Goal: Task Accomplishment & Management: Manage account settings

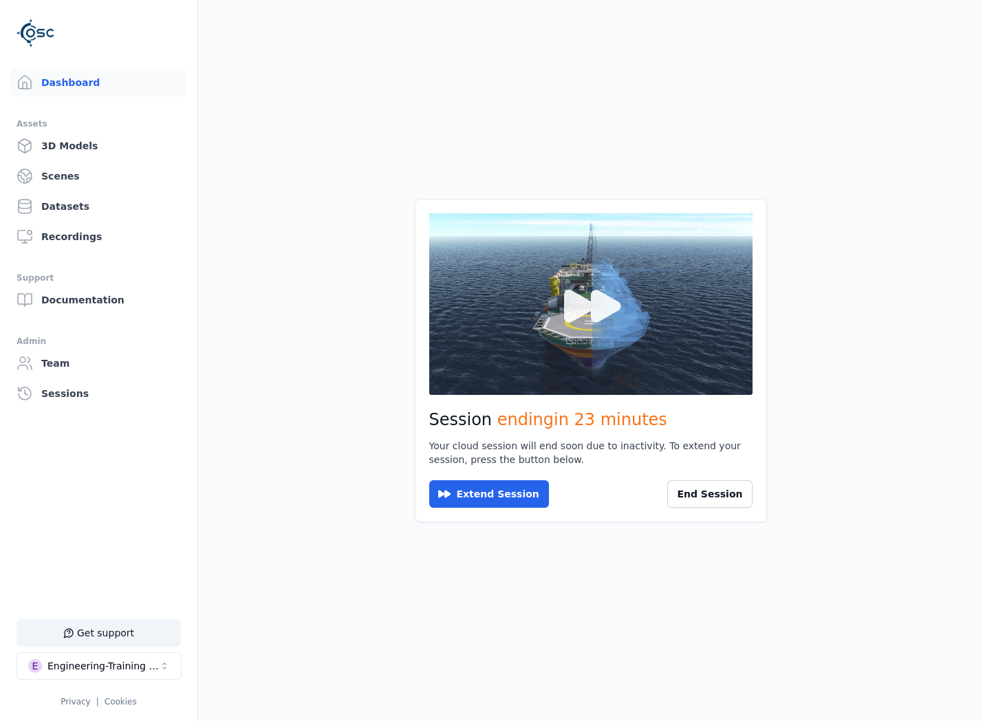
click at [550, 332] on button at bounding box center [590, 304] width 323 height 182
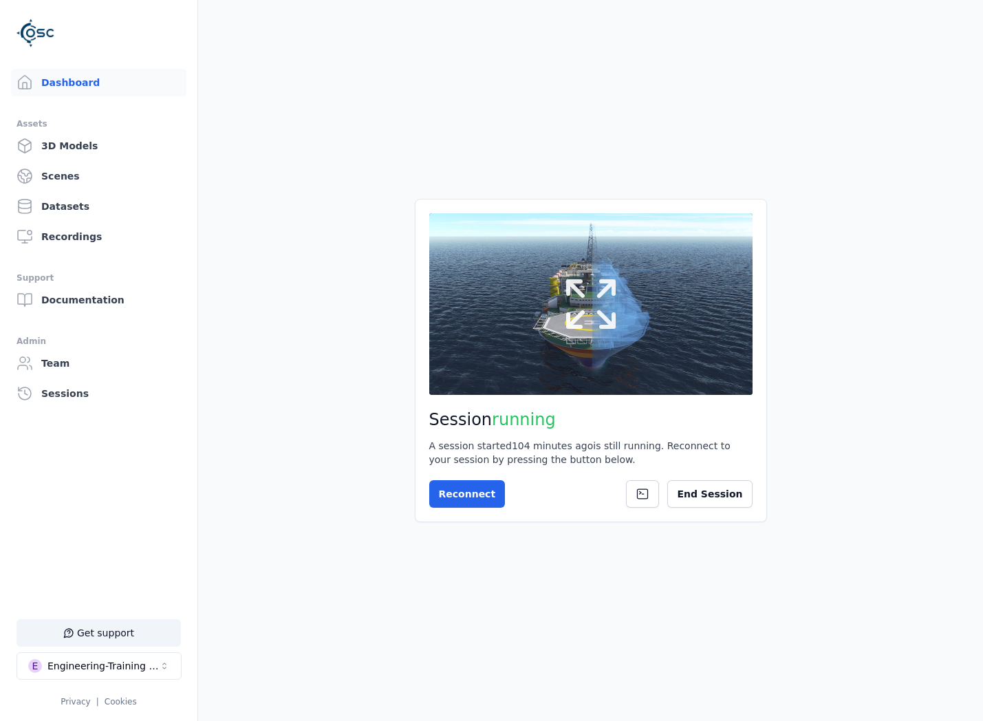
click at [573, 355] on button at bounding box center [590, 304] width 323 height 182
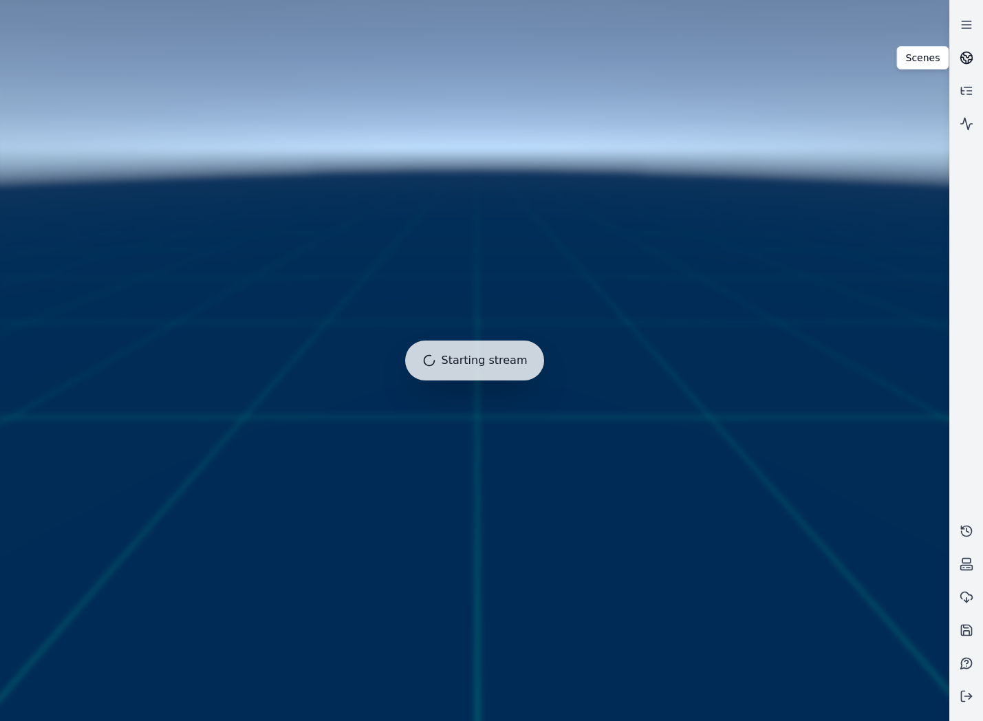
click at [963, 55] on icon at bounding box center [966, 58] width 14 height 14
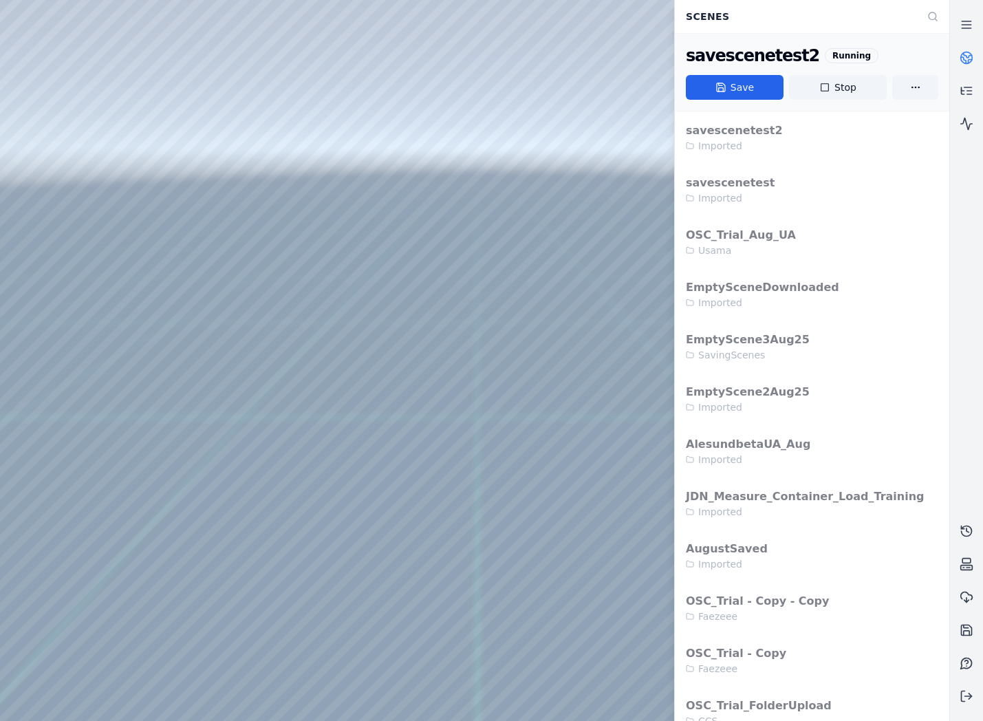
drag, startPoint x: 306, startPoint y: 294, endPoint x: 324, endPoint y: 329, distance: 40.0
click at [353, 244] on div at bounding box center [474, 360] width 949 height 721
click at [369, 283] on div at bounding box center [474, 360] width 949 height 721
click at [967, 52] on icon at bounding box center [966, 58] width 14 height 14
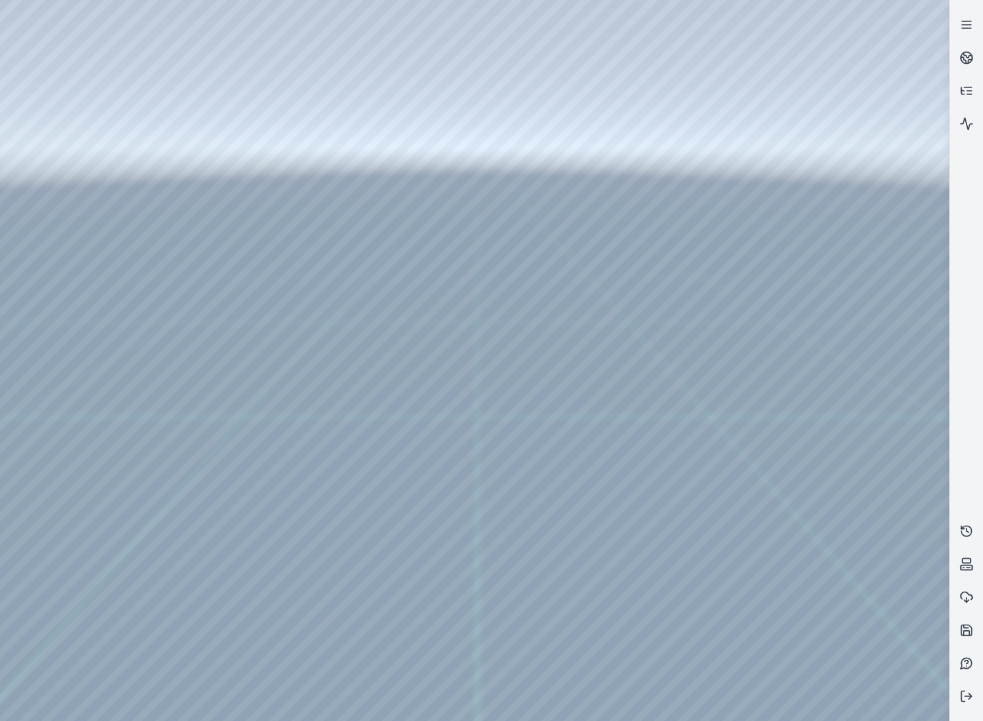
click at [515, 712] on div at bounding box center [474, 360] width 949 height 721
click at [454, 283] on div at bounding box center [474, 360] width 949 height 721
click at [399, 278] on div at bounding box center [474, 360] width 949 height 721
drag, startPoint x: 385, startPoint y: 279, endPoint x: 418, endPoint y: 221, distance: 67.1
click at [415, 224] on div at bounding box center [474, 360] width 949 height 721
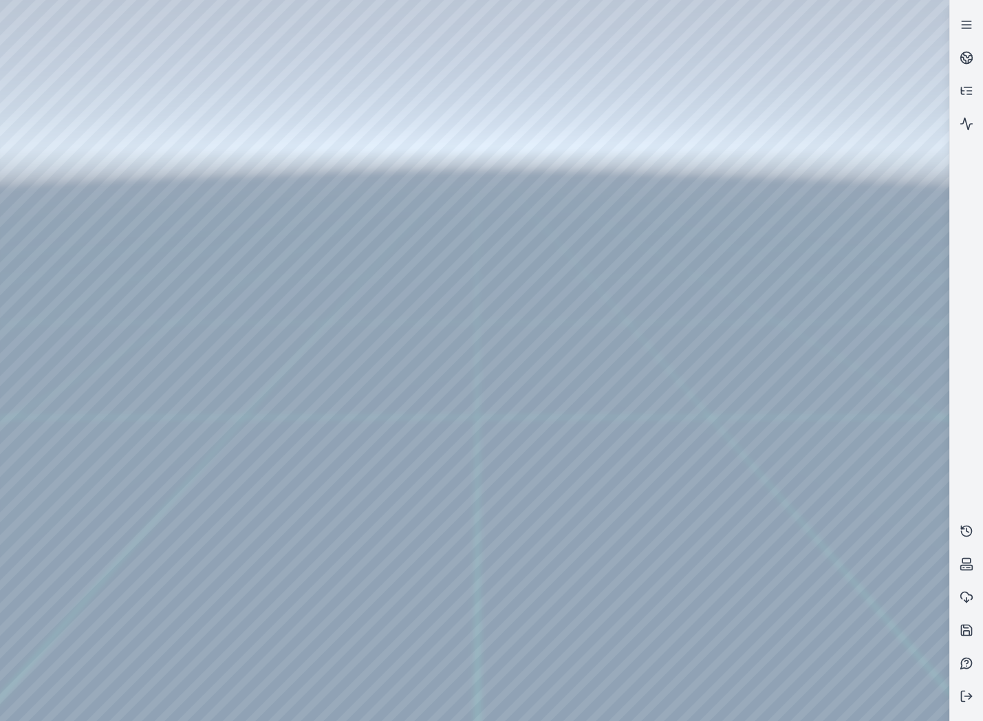
click at [366, 278] on div at bounding box center [474, 360] width 949 height 721
drag, startPoint x: 332, startPoint y: 270, endPoint x: 516, endPoint y: 414, distance: 233.7
drag, startPoint x: 457, startPoint y: 340, endPoint x: 471, endPoint y: 379, distance: 41.8
click at [971, 526] on icon at bounding box center [966, 531] width 14 height 14
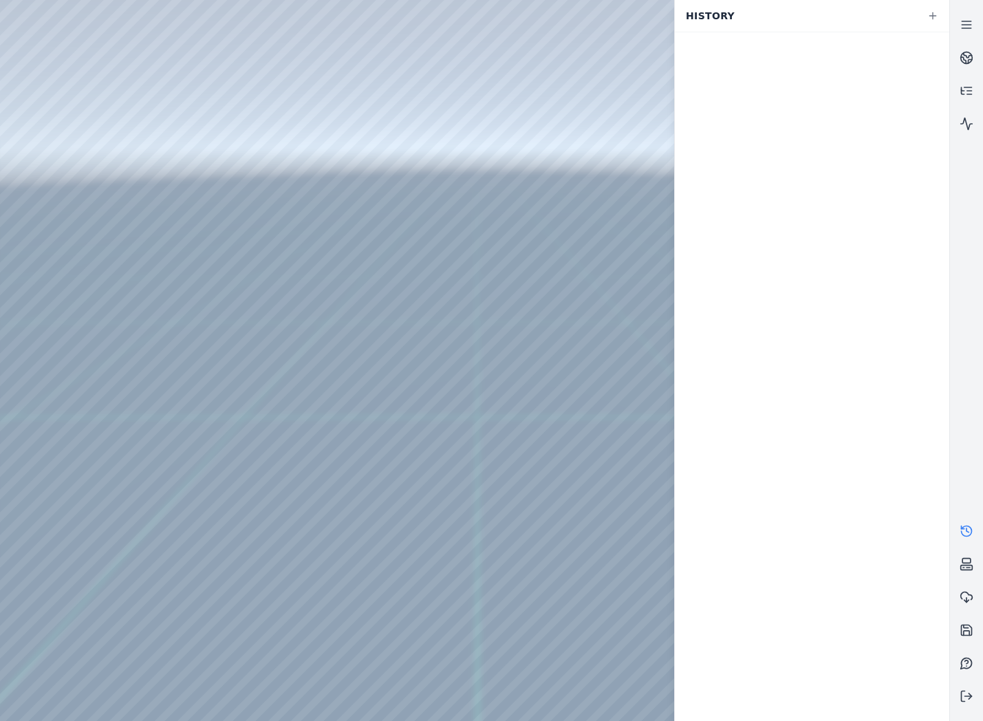
click at [63, 180] on div at bounding box center [474, 360] width 949 height 721
click at [50, 217] on div at bounding box center [474, 360] width 949 height 721
click at [177, 112] on div at bounding box center [474, 360] width 949 height 721
drag, startPoint x: 190, startPoint y: 126, endPoint x: 424, endPoint y: 390, distance: 352.6
click at [424, 390] on div at bounding box center [474, 360] width 949 height 721
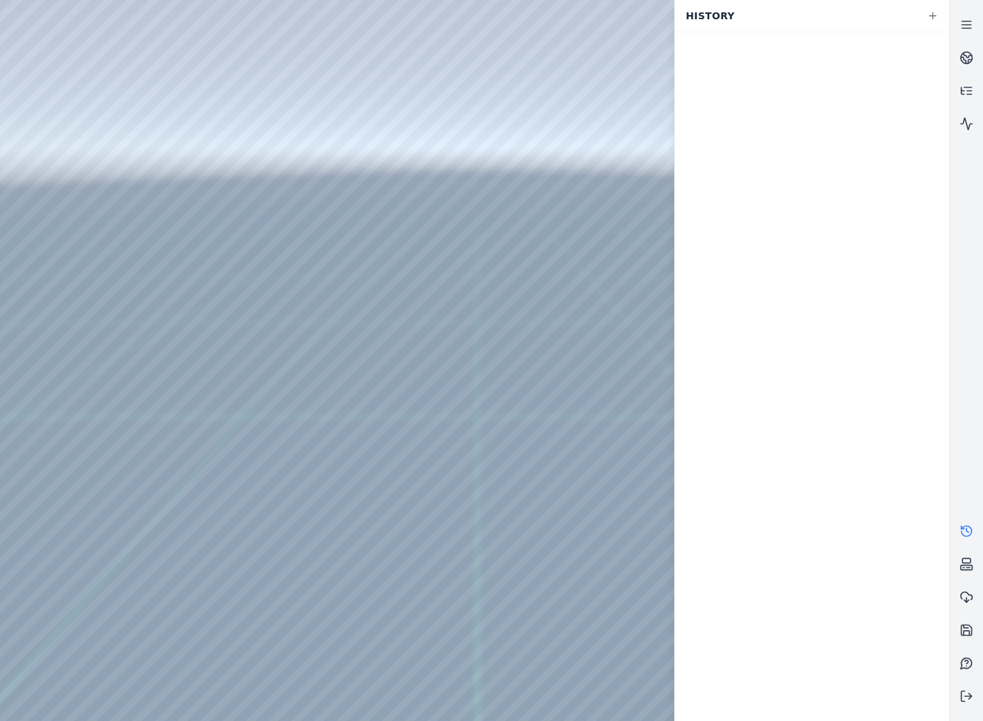
click at [471, 661] on div at bounding box center [474, 360] width 949 height 721
click at [435, 354] on div at bounding box center [474, 360] width 949 height 721
drag, startPoint x: 436, startPoint y: 342, endPoint x: 433, endPoint y: 285, distance: 57.1
click at [432, 285] on div at bounding box center [474, 360] width 949 height 721
click at [409, 341] on div at bounding box center [474, 360] width 949 height 721
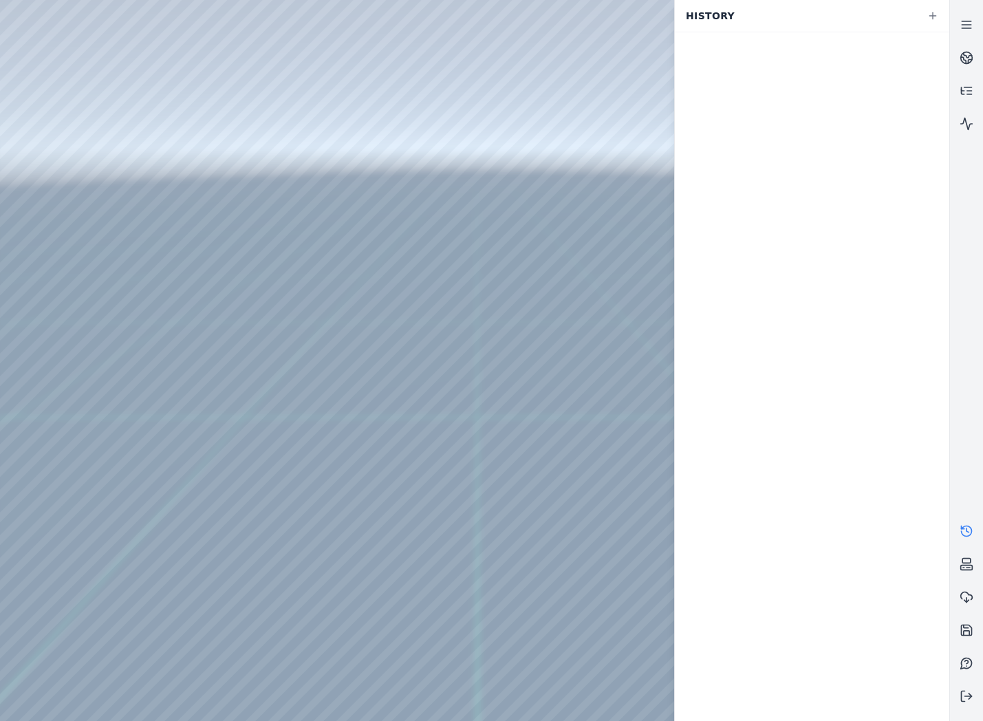
click at [438, 343] on div at bounding box center [474, 360] width 949 height 721
drag, startPoint x: 432, startPoint y: 352, endPoint x: 489, endPoint y: 400, distance: 74.7
click at [489, 399] on div at bounding box center [474, 360] width 949 height 721
click at [494, 591] on div at bounding box center [474, 360] width 949 height 721
click at [530, 402] on div at bounding box center [474, 360] width 949 height 721
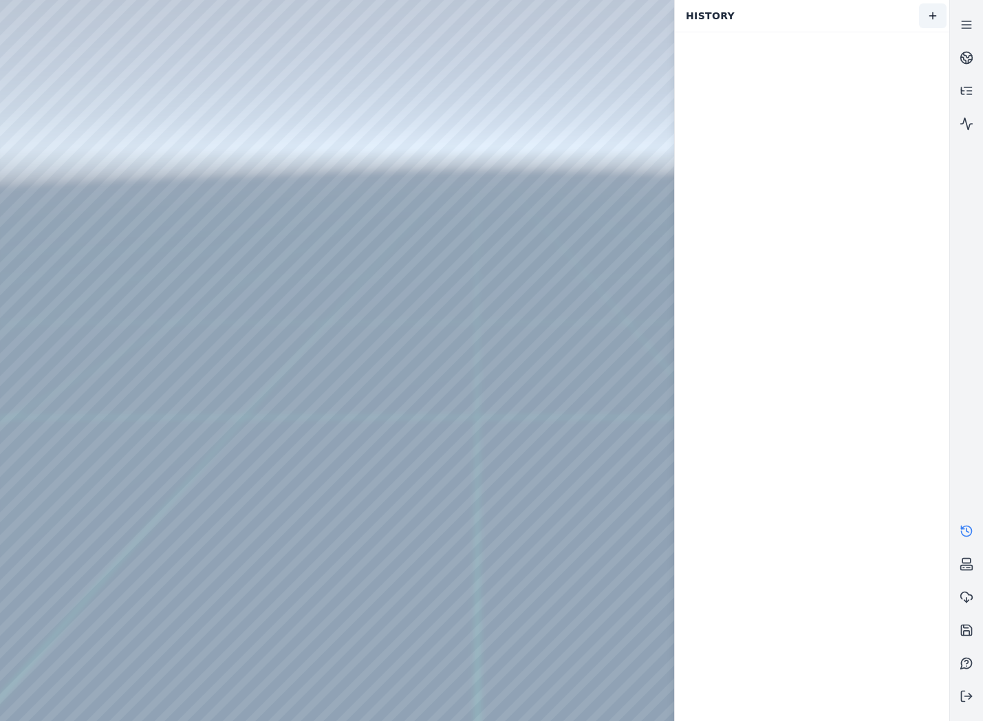
click at [929, 14] on icon "button" at bounding box center [932, 15] width 11 height 11
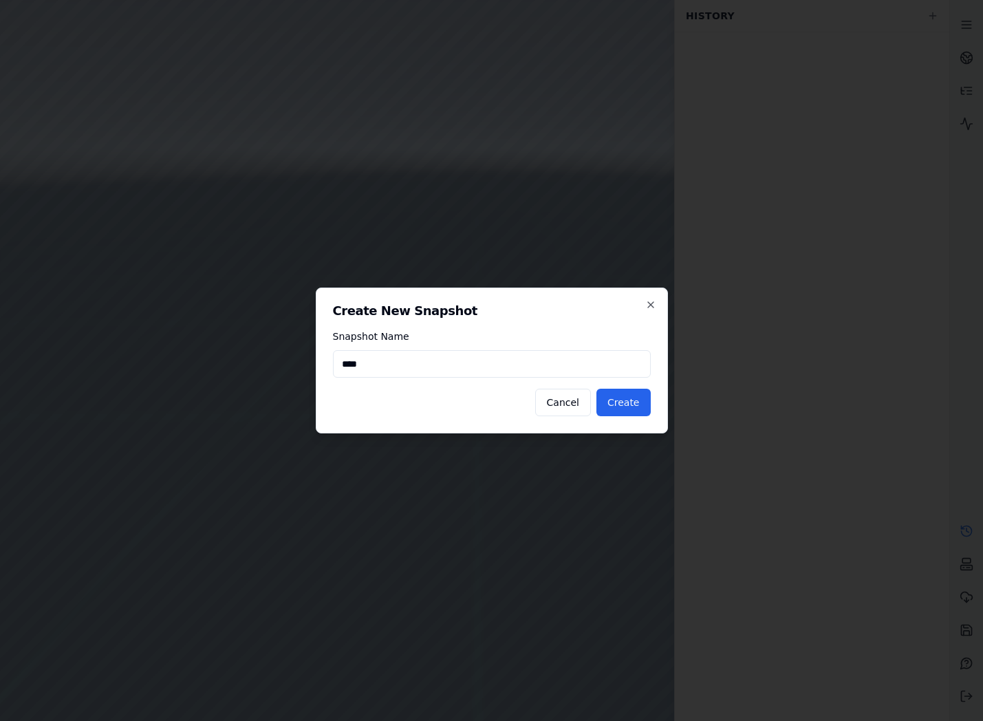
type input "****"
click at [624, 393] on button "Create" at bounding box center [623, 402] width 54 height 28
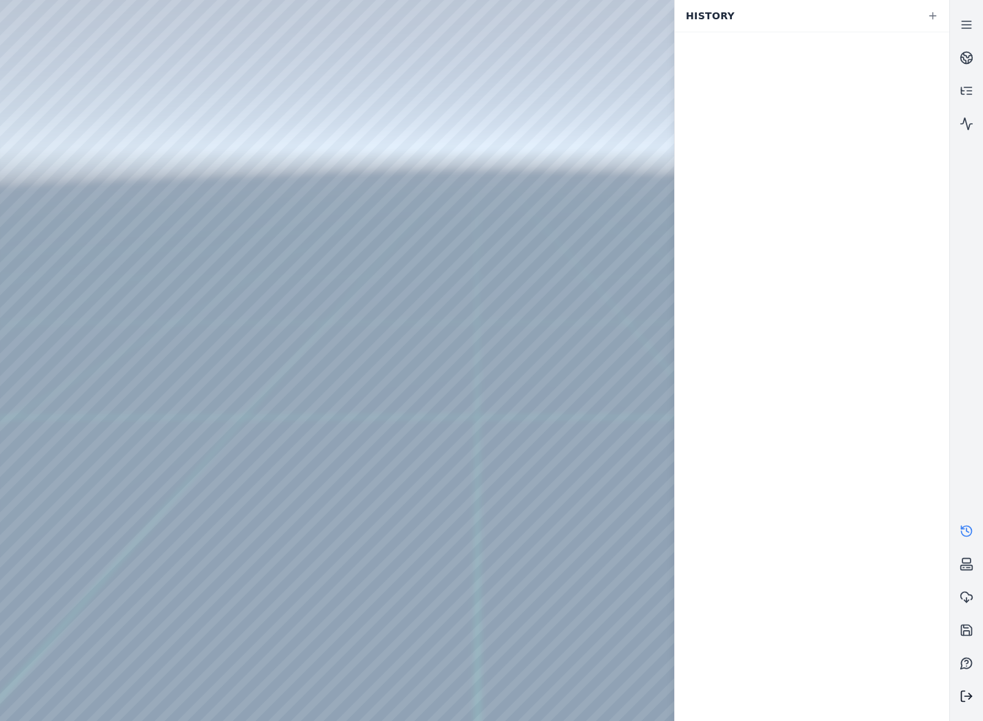
click at [963, 686] on button at bounding box center [966, 695] width 33 height 33
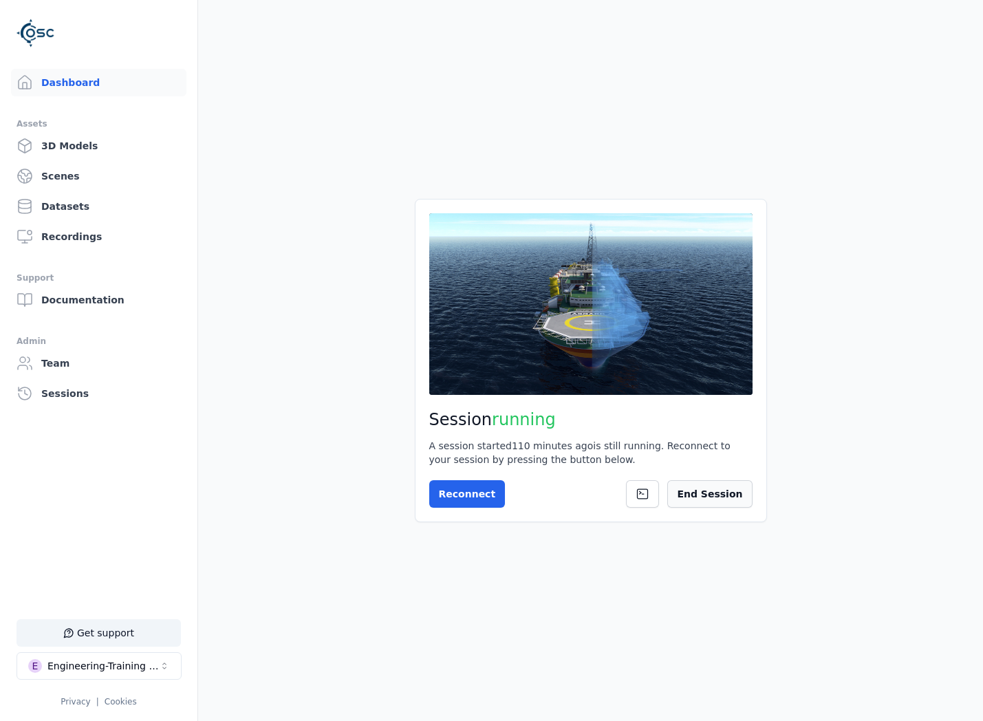
click at [710, 494] on button "End Session" at bounding box center [709, 494] width 85 height 28
click at [760, 496] on div "Session not started Press the button below to start your session. Once your ses…" at bounding box center [591, 360] width 352 height 323
click at [752, 498] on div "Session not started Press the button below to start your session. Once your ses…" at bounding box center [591, 360] width 352 height 323
click at [736, 498] on icon at bounding box center [735, 493] width 11 height 11
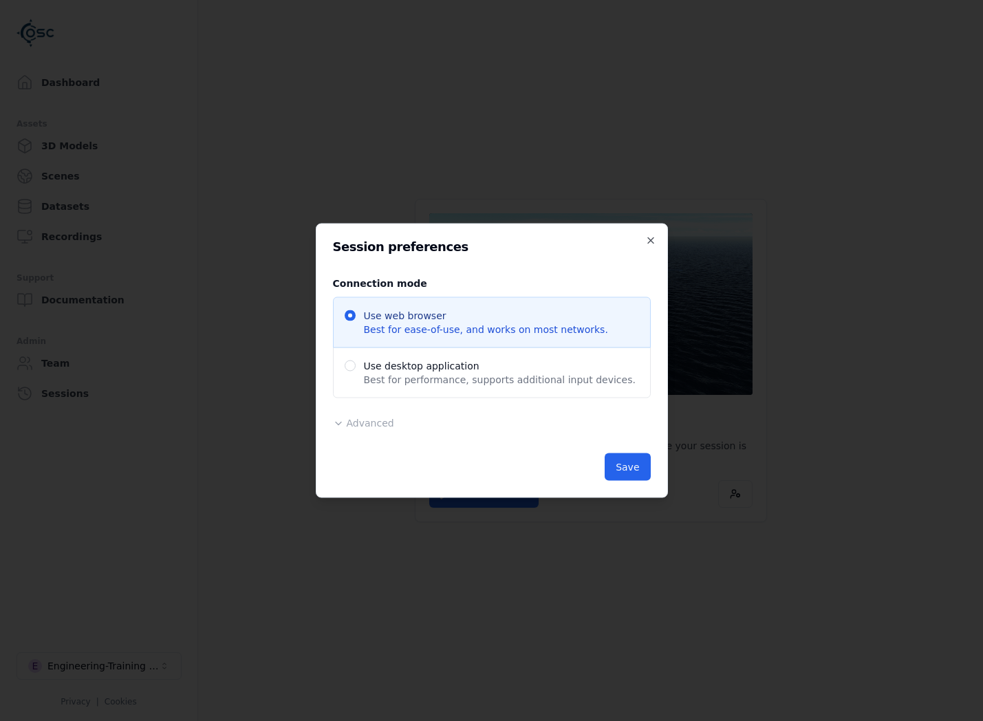
click at [371, 434] on div "Connection mode Use web browser Best for ease-of-use, and works on most network…" at bounding box center [492, 353] width 318 height 178
click at [373, 429] on button "Advanced" at bounding box center [363, 423] width 61 height 14
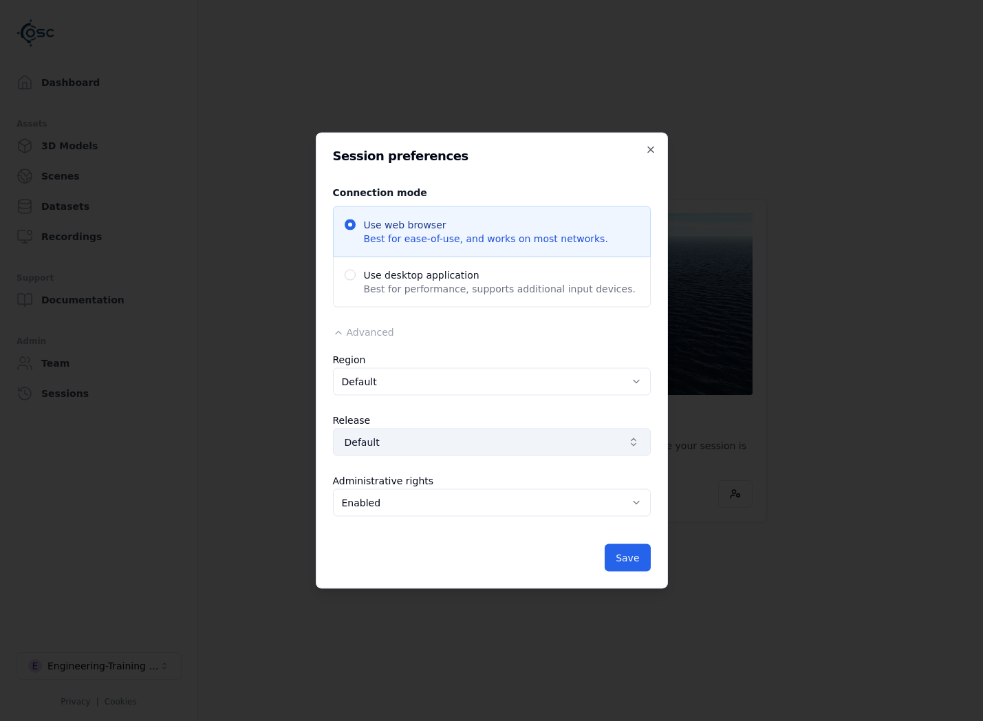
click at [375, 452] on button "Default" at bounding box center [492, 442] width 318 height 28
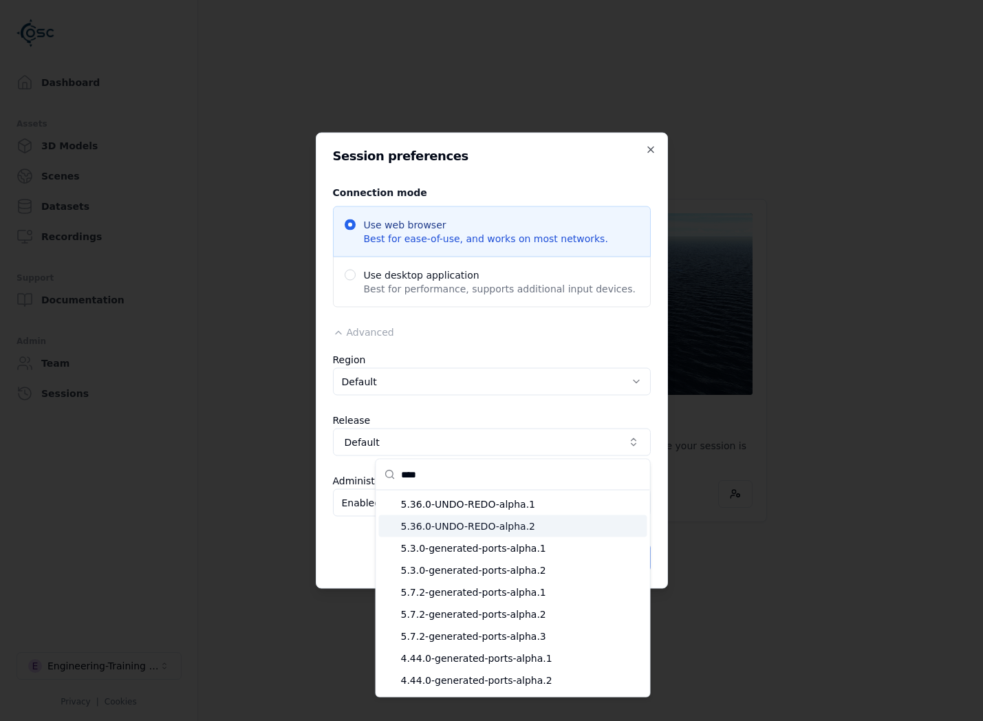
type input "****"
click at [450, 523] on span "5.36.0-UNDO-REDO-alpha.2" at bounding box center [521, 526] width 241 height 14
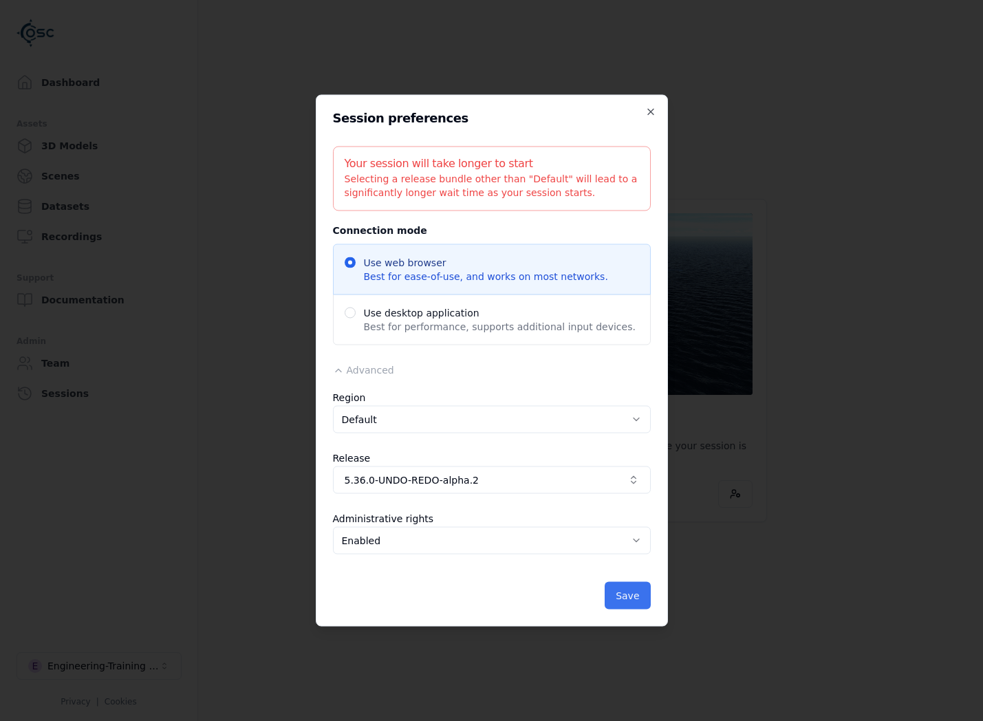
click at [616, 595] on button "Save" at bounding box center [626, 596] width 45 height 28
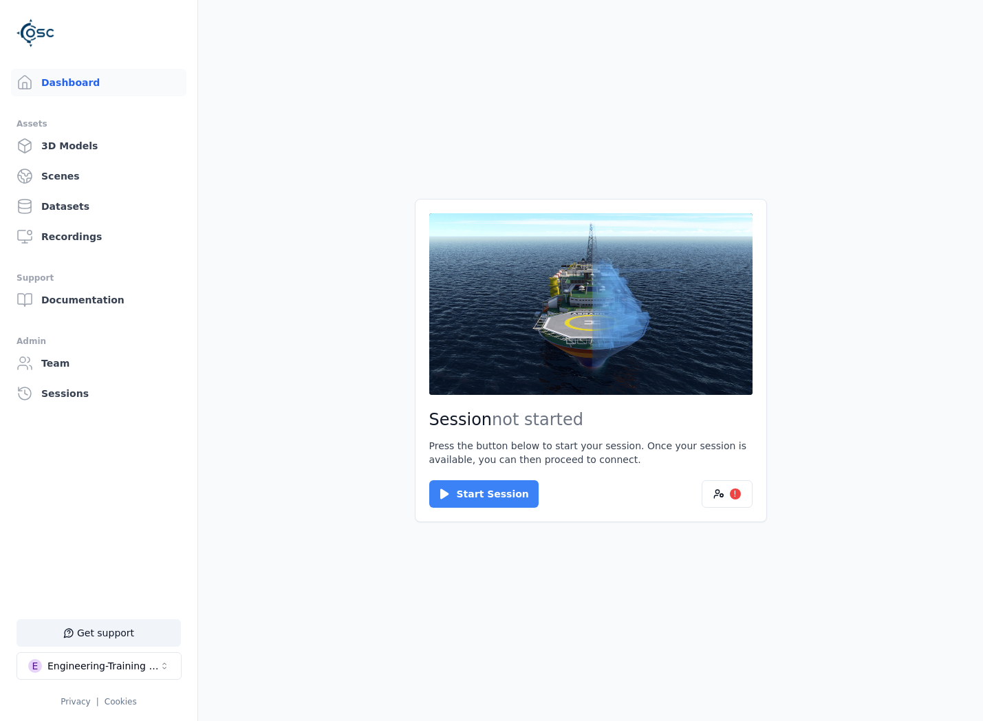
click at [503, 490] on button "Start Session" at bounding box center [483, 494] width 109 height 28
click at [440, 490] on button "Connect" at bounding box center [460, 494] width 63 height 28
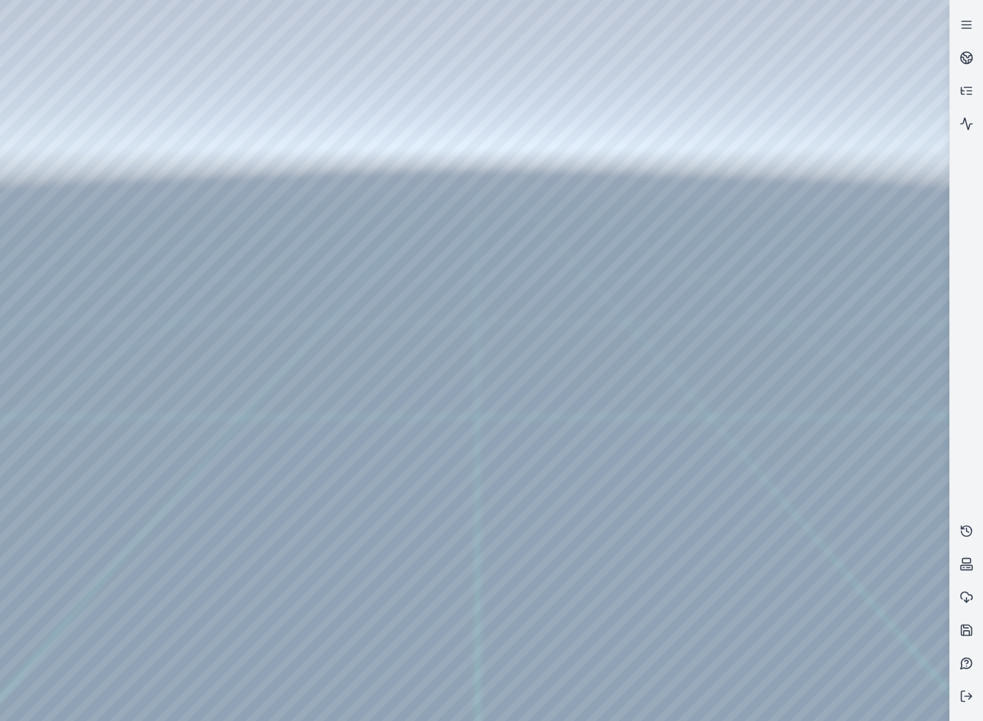
drag, startPoint x: 412, startPoint y: 451, endPoint x: 435, endPoint y: 464, distance: 26.2
click at [961, 56] on circle at bounding box center [967, 58] width 12 height 12
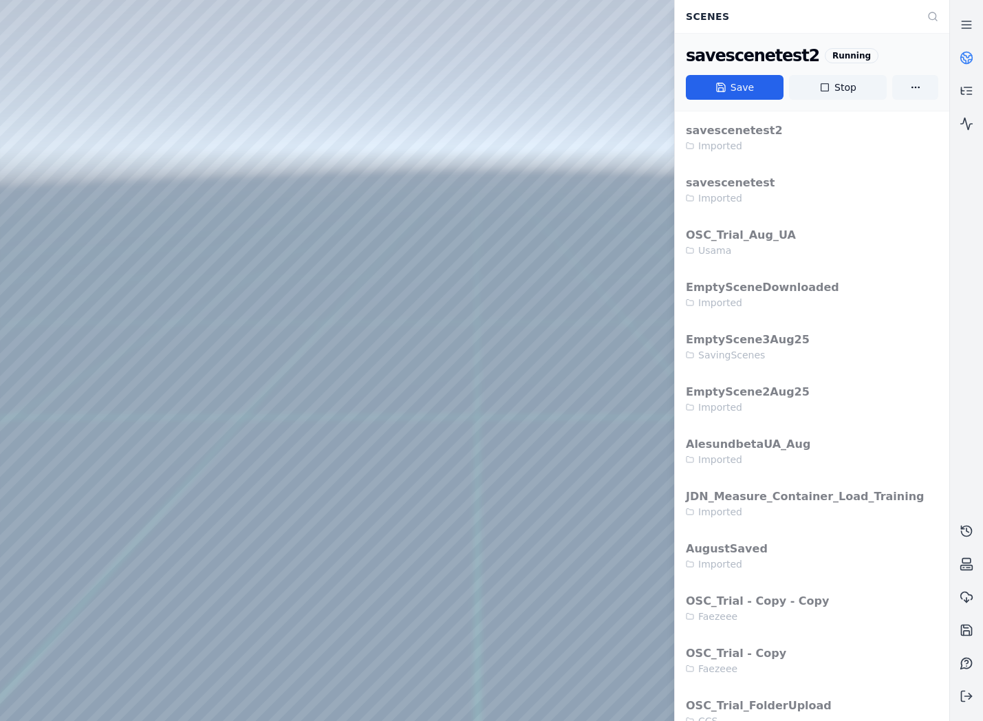
click at [961, 56] on circle at bounding box center [967, 58] width 12 height 12
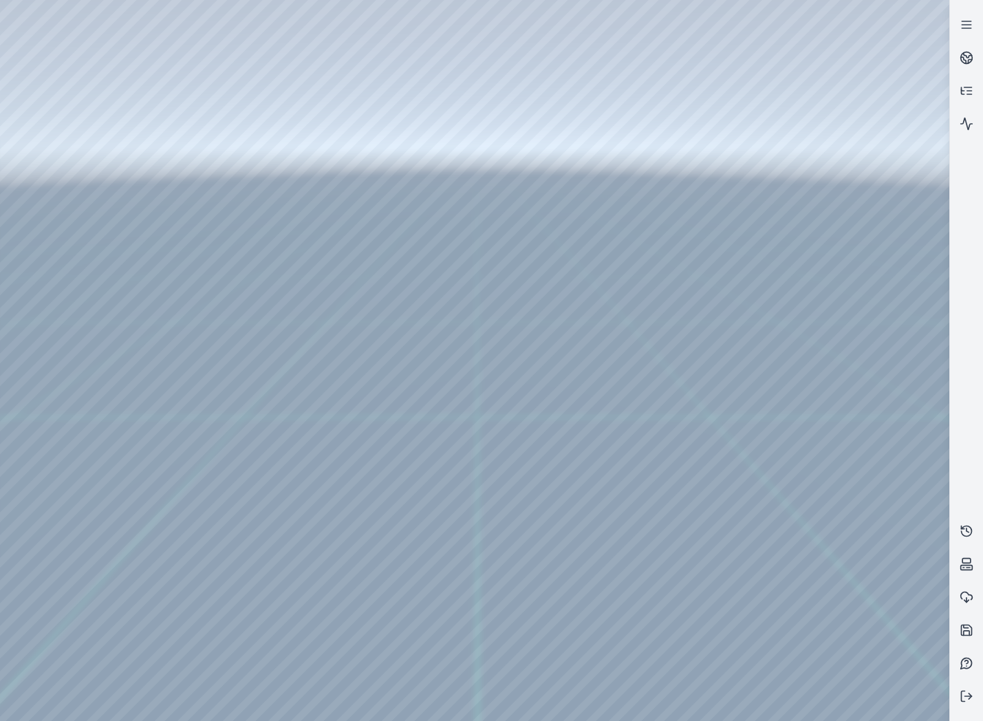
drag, startPoint x: 661, startPoint y: 283, endPoint x: 611, endPoint y: 303, distance: 54.0
drag, startPoint x: 525, startPoint y: 186, endPoint x: 509, endPoint y: 259, distance: 75.3
drag, startPoint x: 509, startPoint y: 259, endPoint x: 532, endPoint y: 201, distance: 62.7
click at [977, 62] on link at bounding box center [966, 57] width 33 height 33
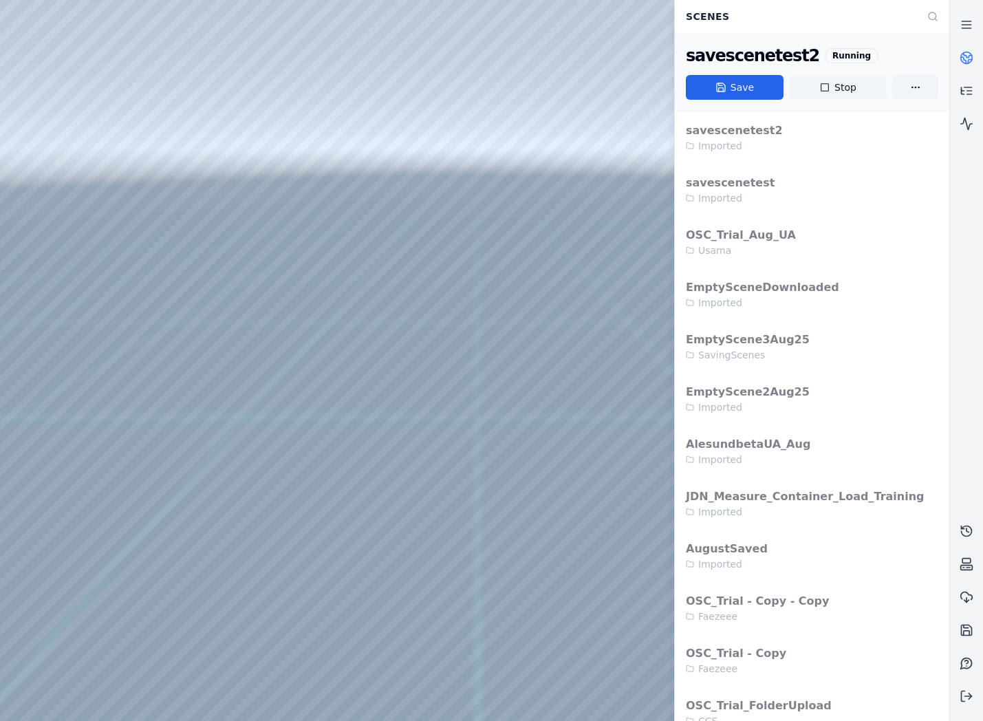
click at [838, 86] on button "Stop" at bounding box center [838, 87] width 98 height 25
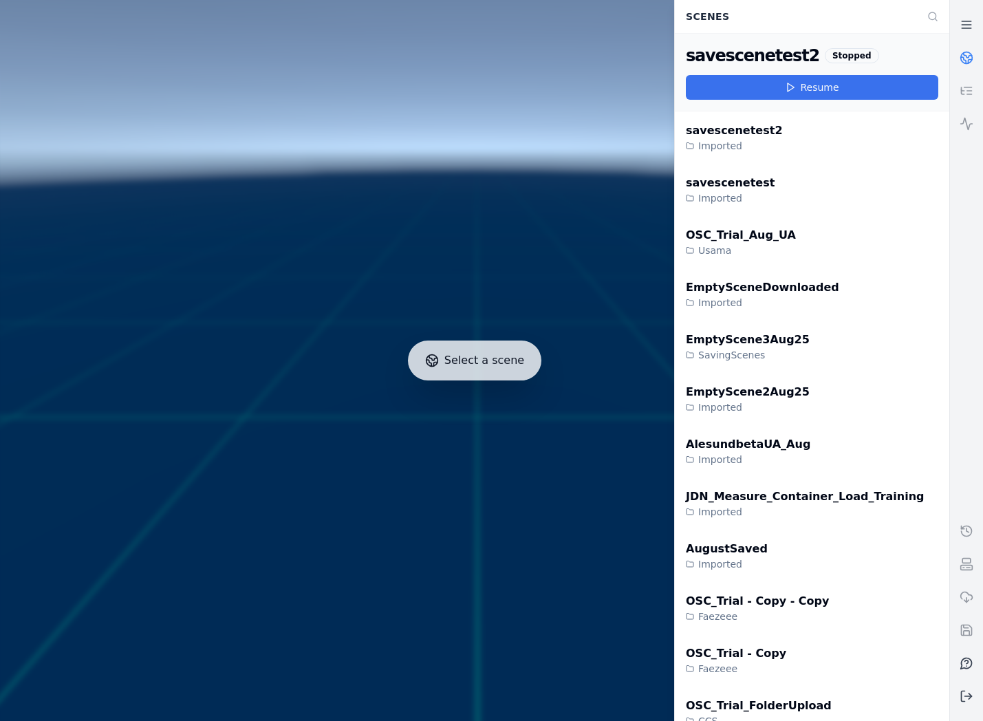
click at [807, 88] on button "Resume" at bounding box center [812, 87] width 252 height 25
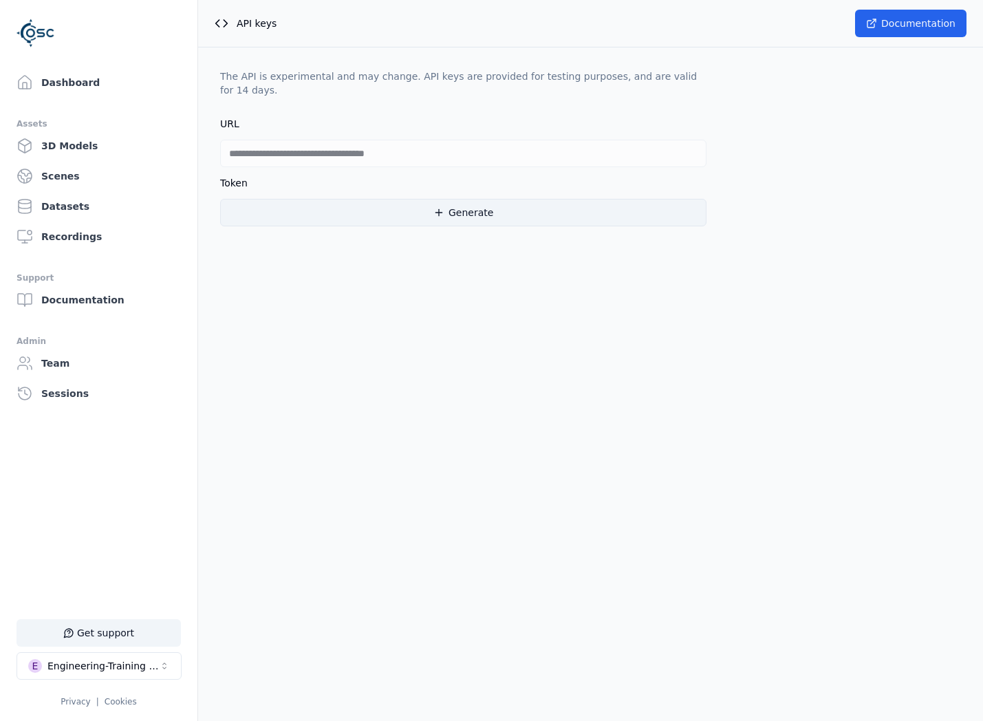
click at [352, 223] on button "Generate" at bounding box center [463, 213] width 486 height 28
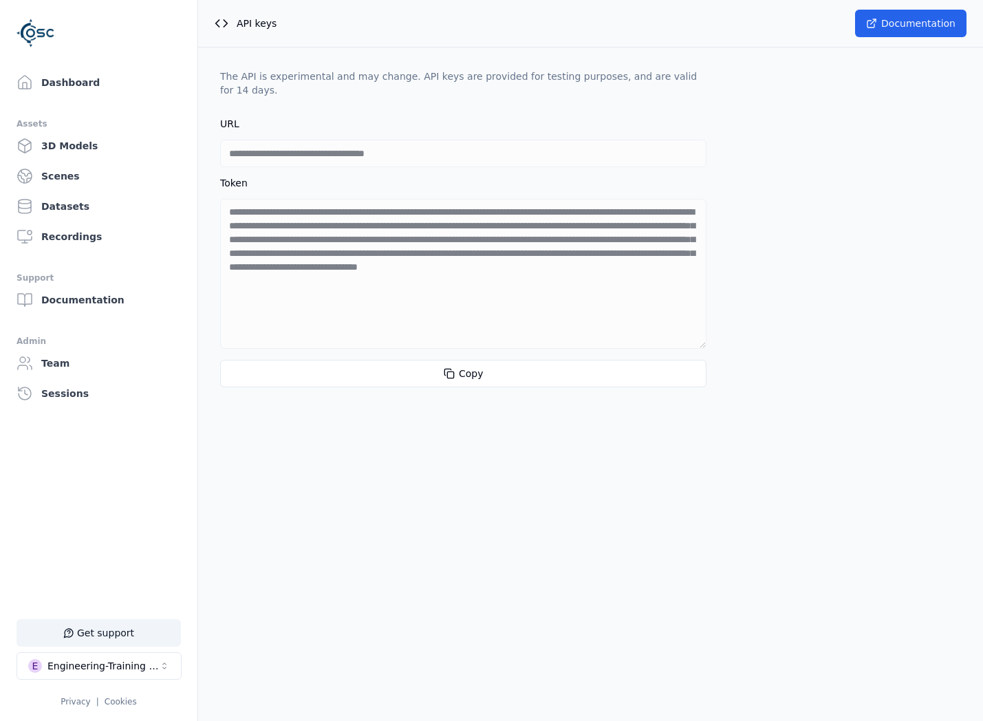
click at [107, 673] on button "E Engineering-Training (SSO Staging)" at bounding box center [99, 666] width 165 height 28
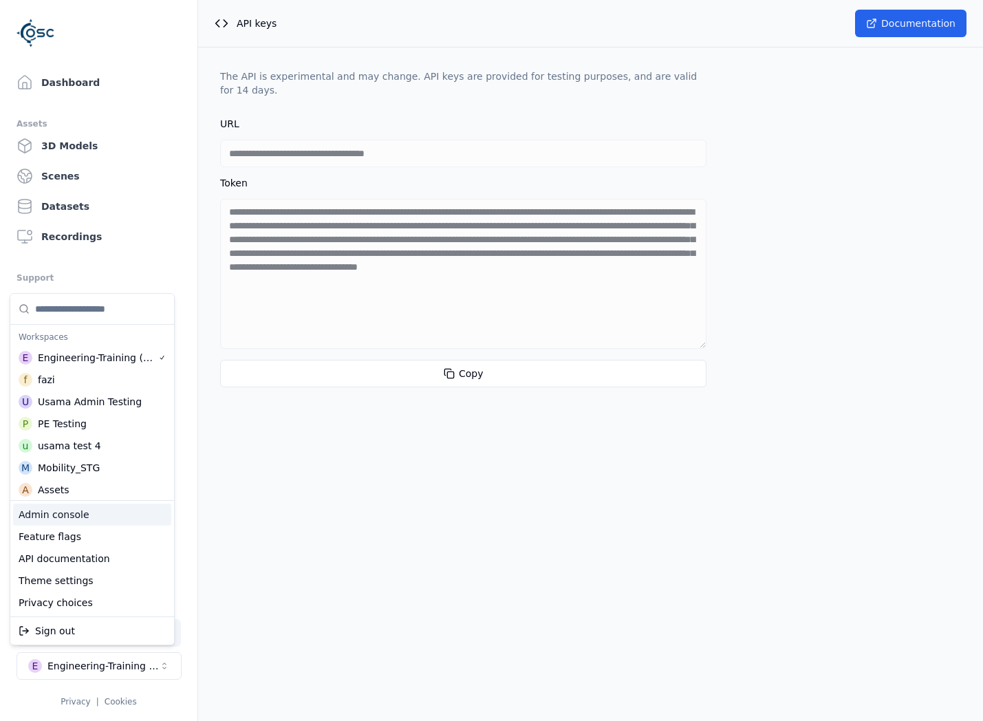
click at [69, 516] on div "Admin console" at bounding box center [92, 514] width 158 height 22
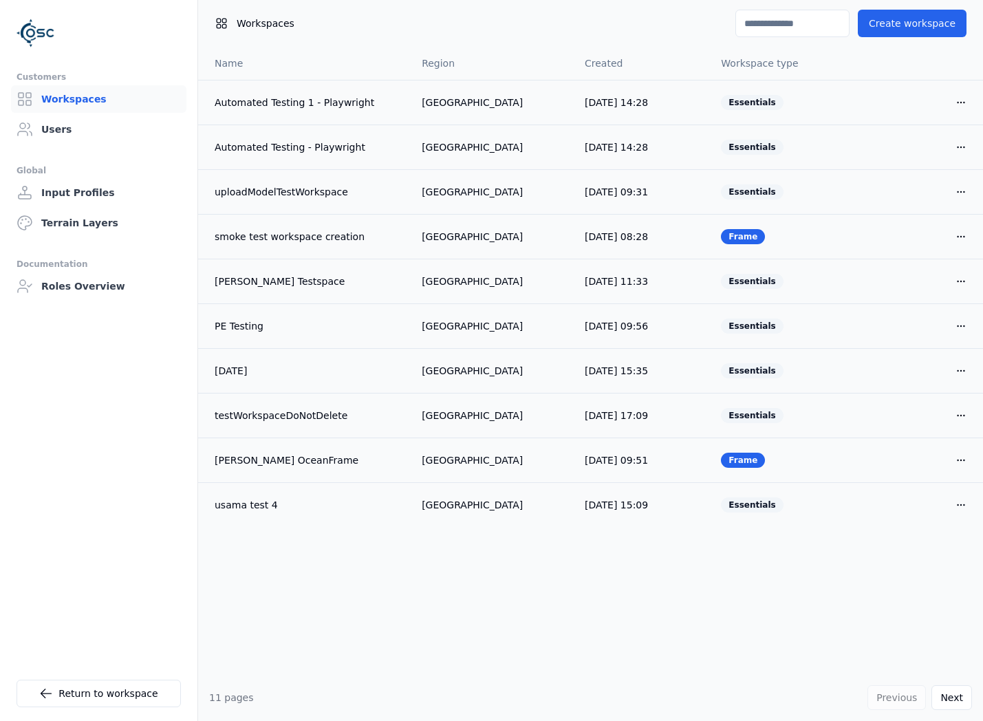
click at [58, 149] on ul "Customers Workspaces Users Global Input Profiles Terrain Layers Documentation R…" at bounding box center [99, 389] width 164 height 641
click at [61, 138] on link "Users" at bounding box center [98, 130] width 175 height 28
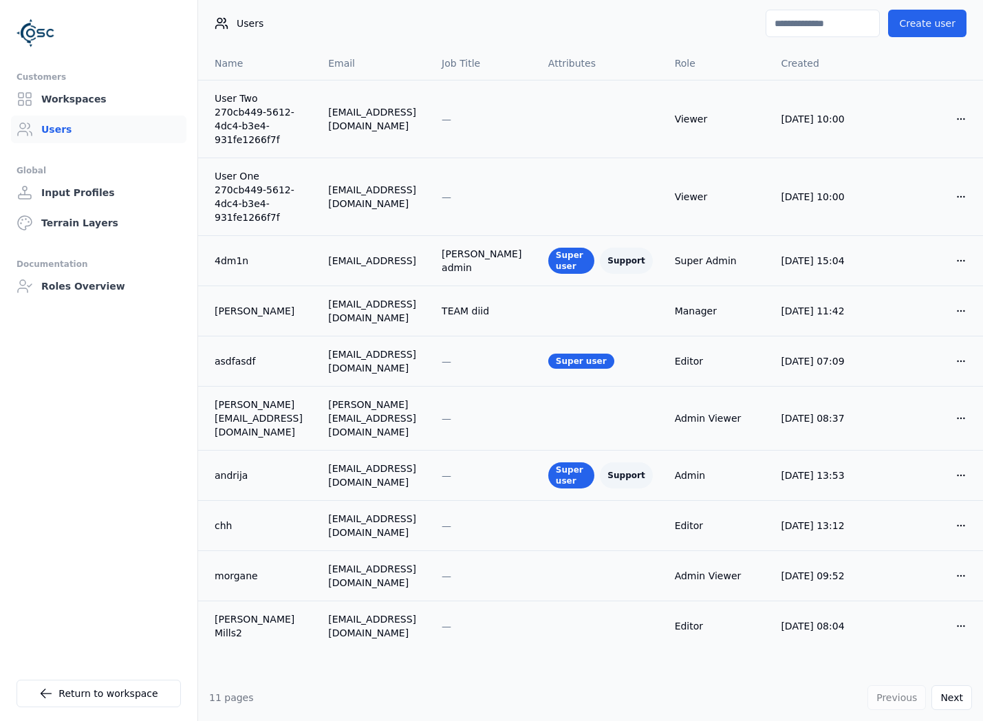
click at [779, 19] on input at bounding box center [822, 24] width 114 height 28
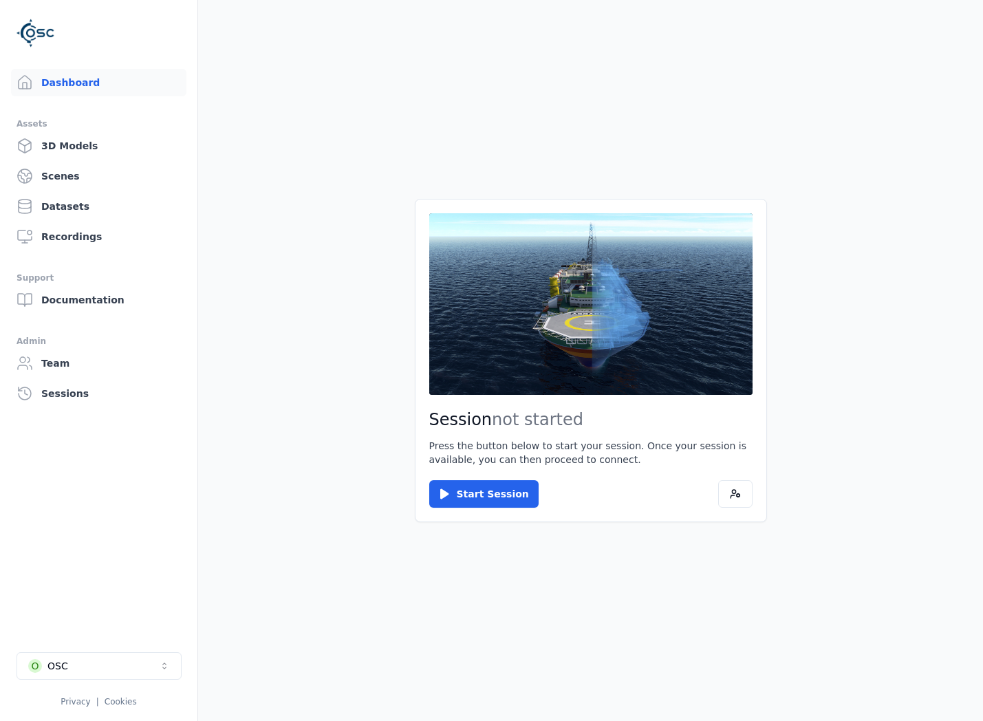
click at [139, 656] on button "O OSC" at bounding box center [99, 666] width 165 height 28
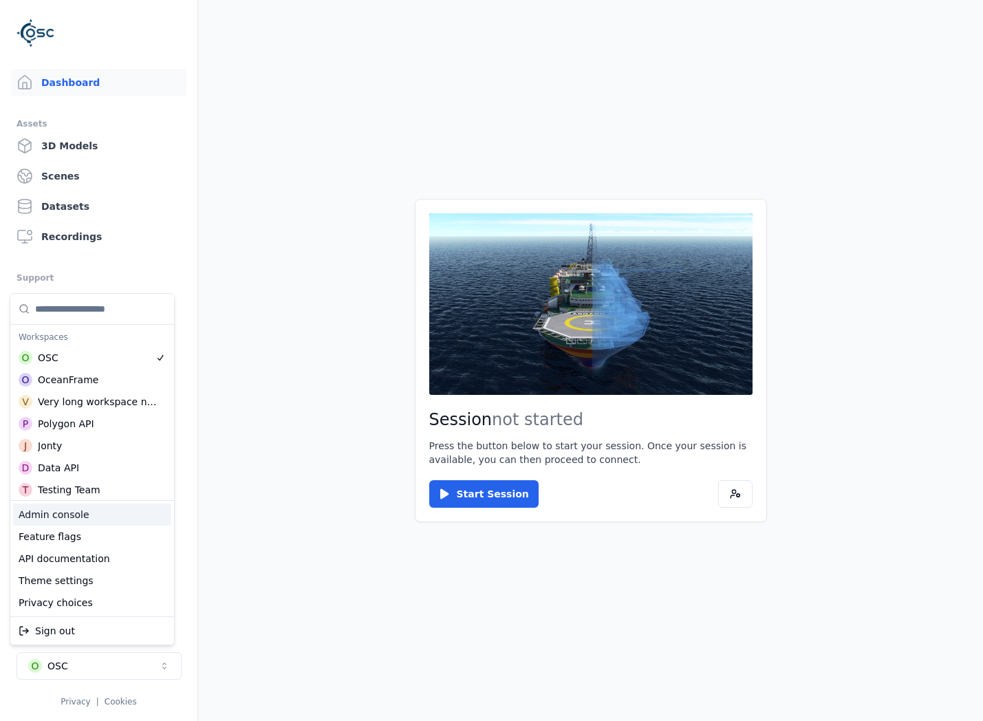
click at [95, 516] on div "Admin console" at bounding box center [92, 514] width 158 height 22
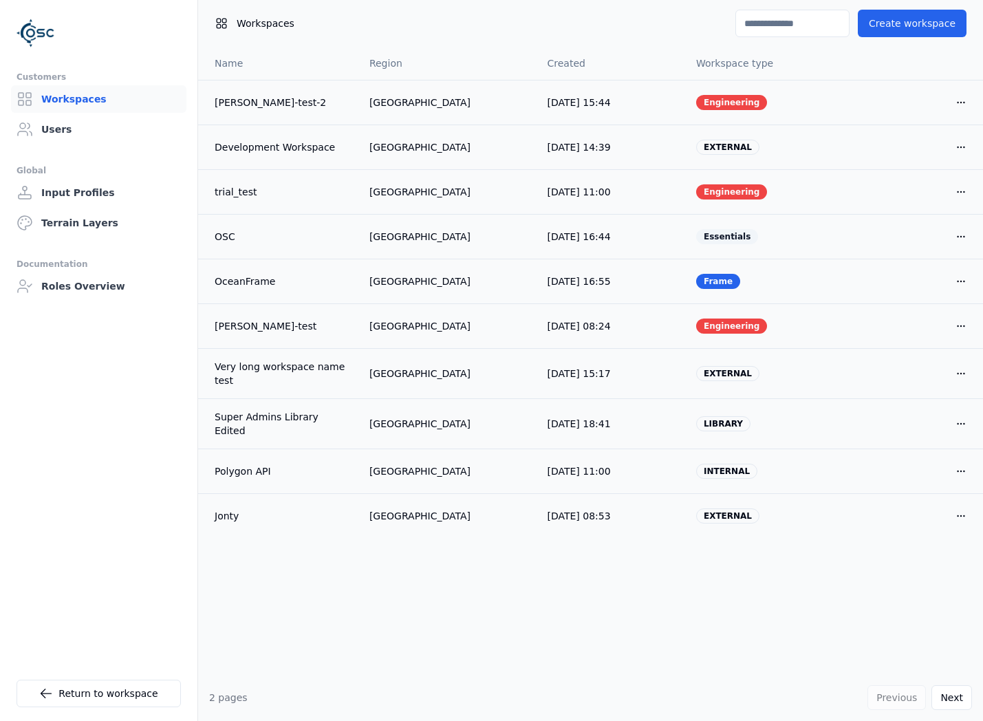
click at [782, 21] on input at bounding box center [792, 24] width 114 height 28
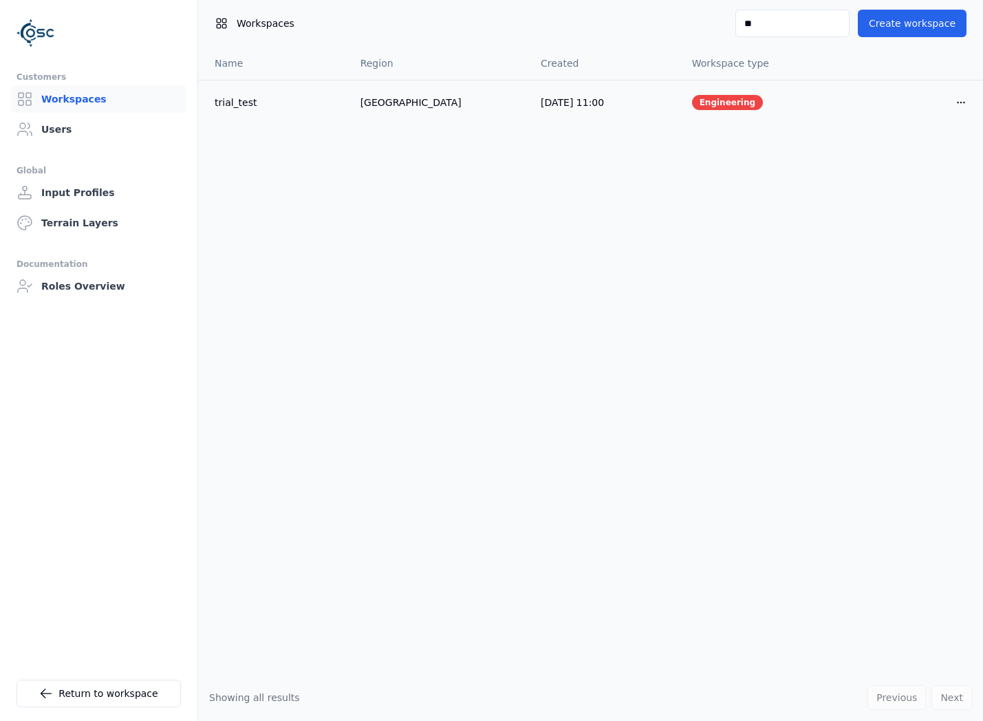
type input "**"
click at [137, 146] on ul "Customers Workspaces Users Global Input Profiles Terrain Layers Documentation R…" at bounding box center [99, 389] width 164 height 641
click at [122, 133] on link "Users" at bounding box center [98, 130] width 175 height 28
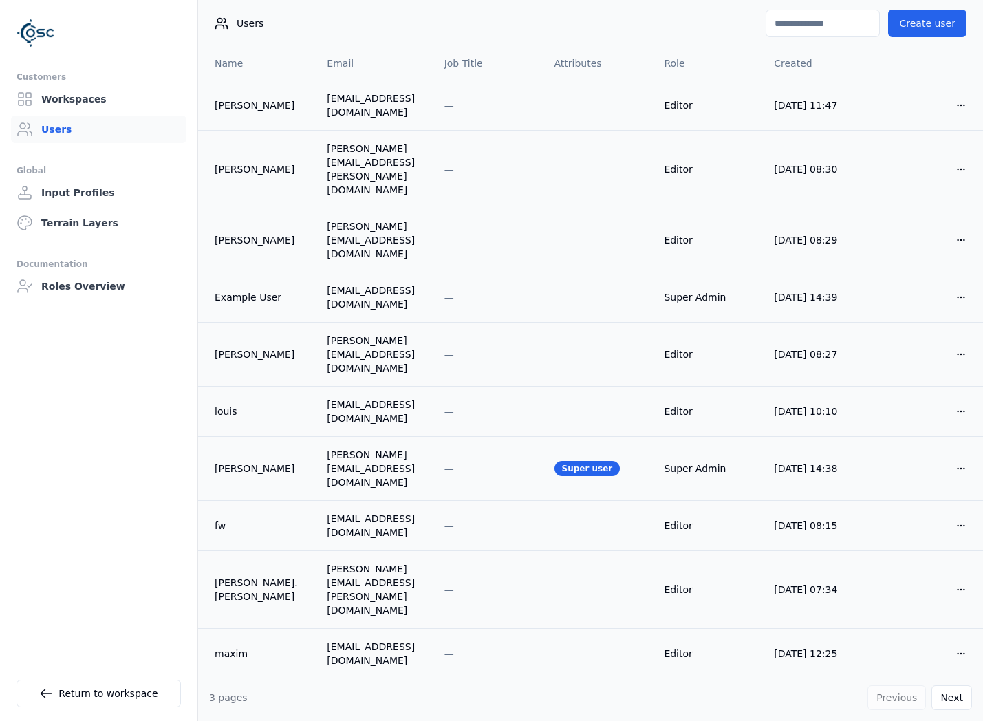
click at [851, 22] on input at bounding box center [822, 24] width 114 height 28
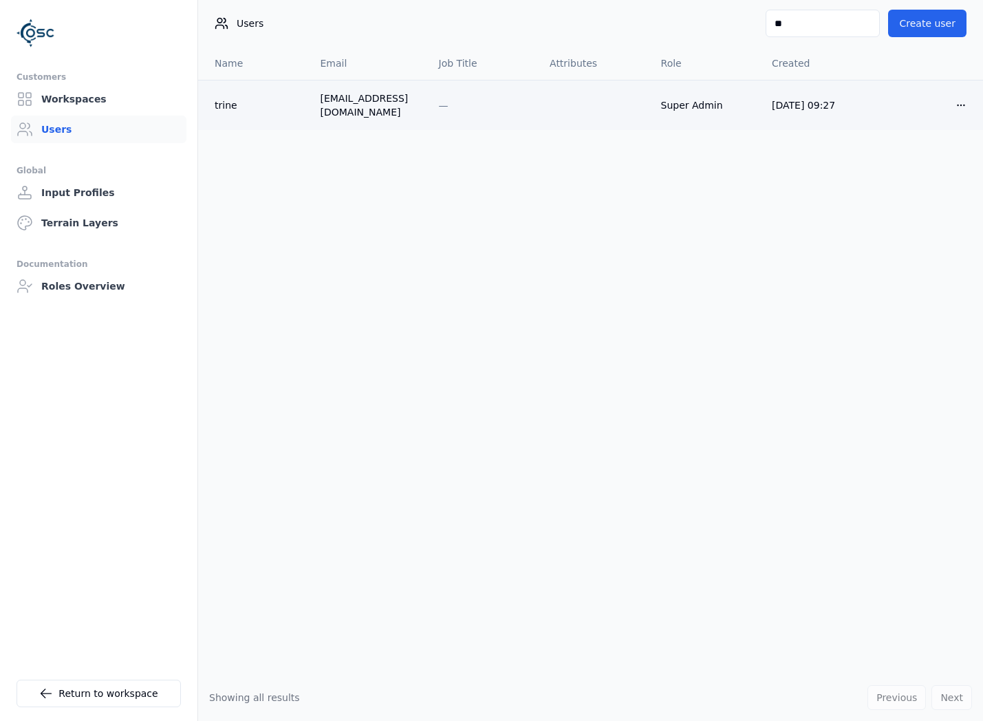
type input "**"
click at [254, 108] on div "trine" at bounding box center [256, 105] width 83 height 14
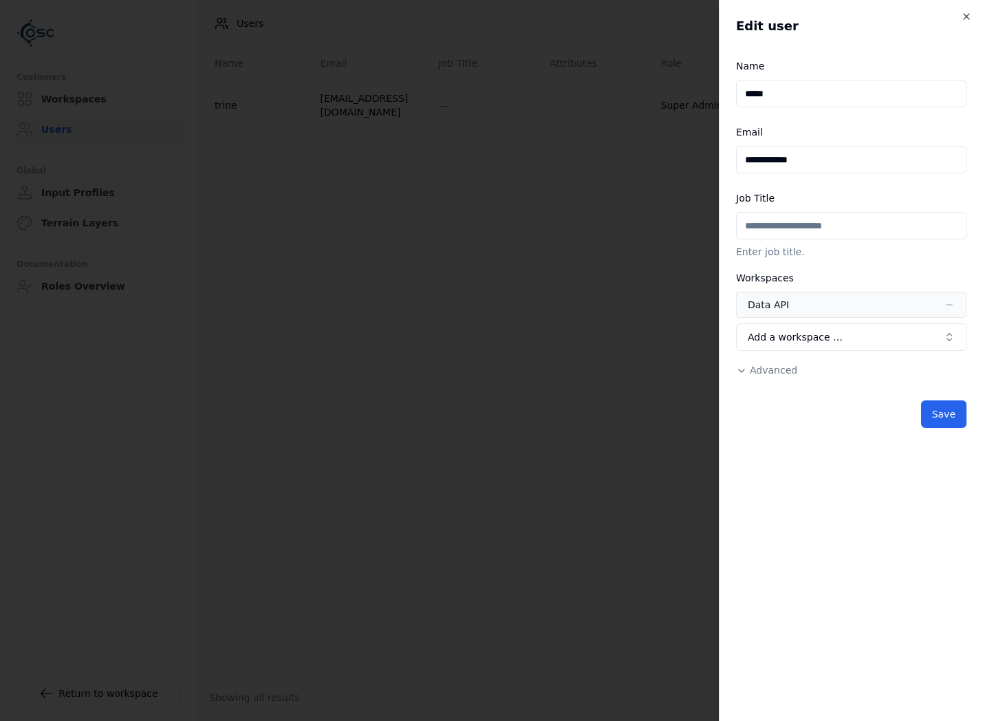
click at [759, 375] on span "Advanced" at bounding box center [772, 369] width 47 height 11
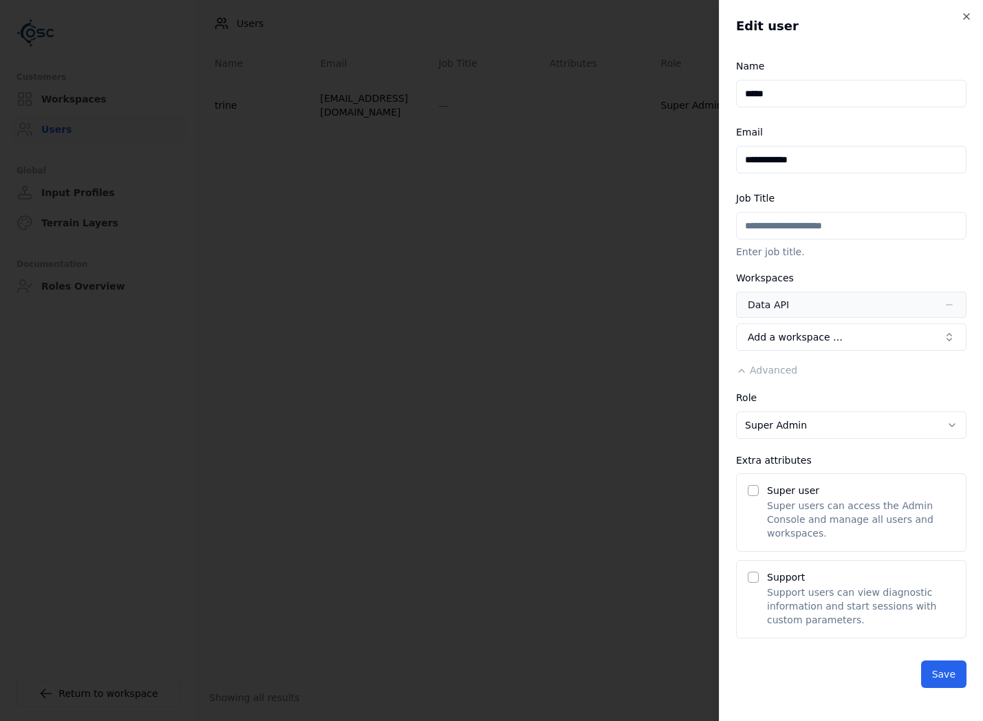
click at [796, 492] on label "Super user" at bounding box center [793, 490] width 52 height 11
click at [758, 492] on button "Super user" at bounding box center [752, 490] width 11 height 11
click at [922, 664] on button "Save" at bounding box center [943, 674] width 45 height 28
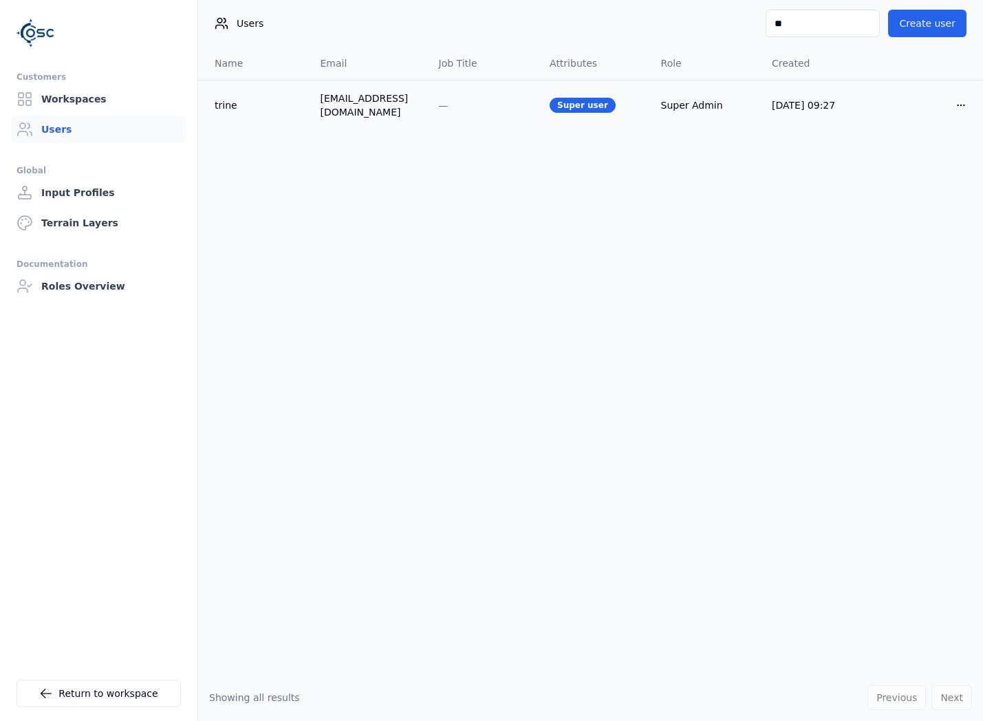
click at [226, 523] on div "Name Email Job Title Attributes Role Created trine [EMAIL_ADDRESS][DOMAIN_NAME]…" at bounding box center [590, 360] width 785 height 627
